Goal: Task Accomplishment & Management: Manage account settings

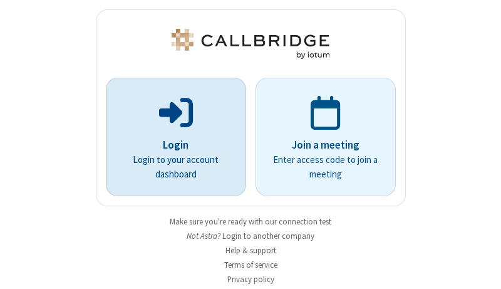
click at [171, 145] on p "Login" at bounding box center [175, 145] width 105 height 16
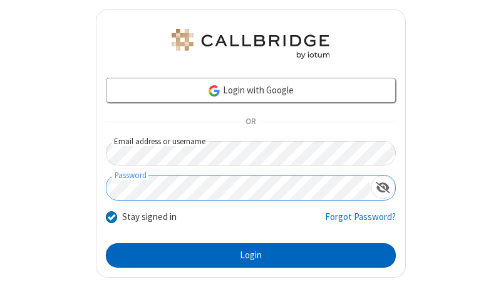
click at [245, 255] on button "Login" at bounding box center [251, 255] width 290 height 25
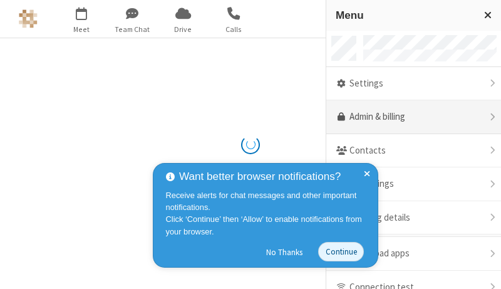
click at [409, 117] on link "Admin & billing" at bounding box center [413, 117] width 175 height 34
